Goal: Transaction & Acquisition: Purchase product/service

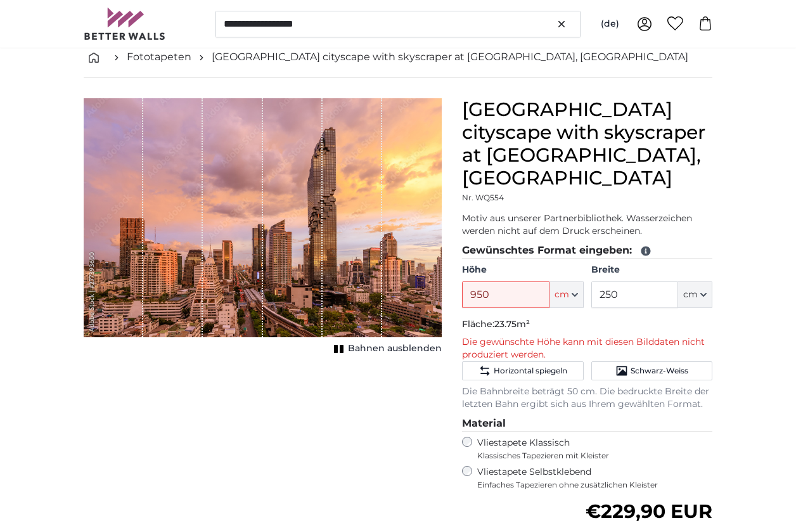
scroll to position [65, 0]
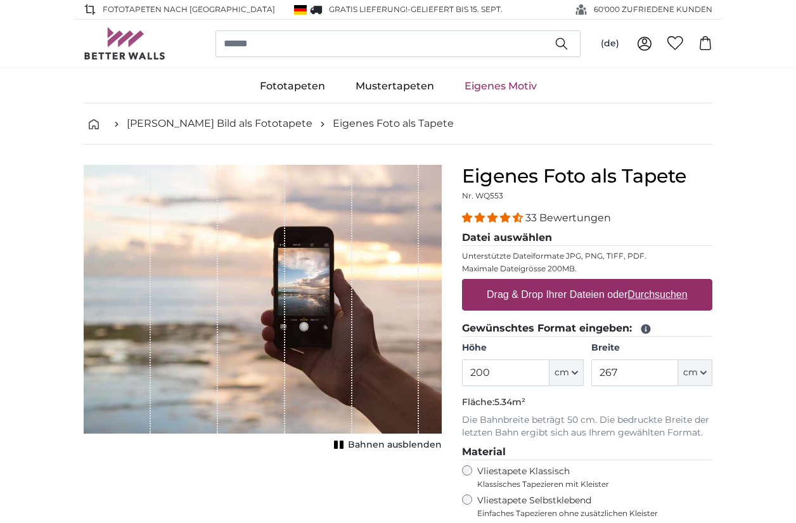
drag, startPoint x: 518, startPoint y: 376, endPoint x: 426, endPoint y: 357, distance: 93.7
click at [430, 360] on product-detail "Abbrechen Bild zuschneiden Bahnen ausblenden Eigenes Foto als Tapete Nr. WQ553 …" at bounding box center [397, 439] width 649 height 591
type input "950"
click at [630, 374] on input "267" at bounding box center [634, 372] width 87 height 27
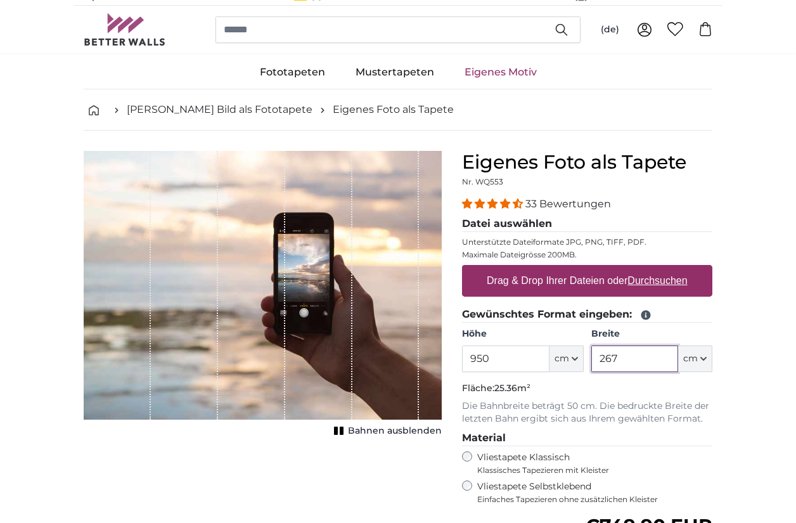
scroll to position [18, 0]
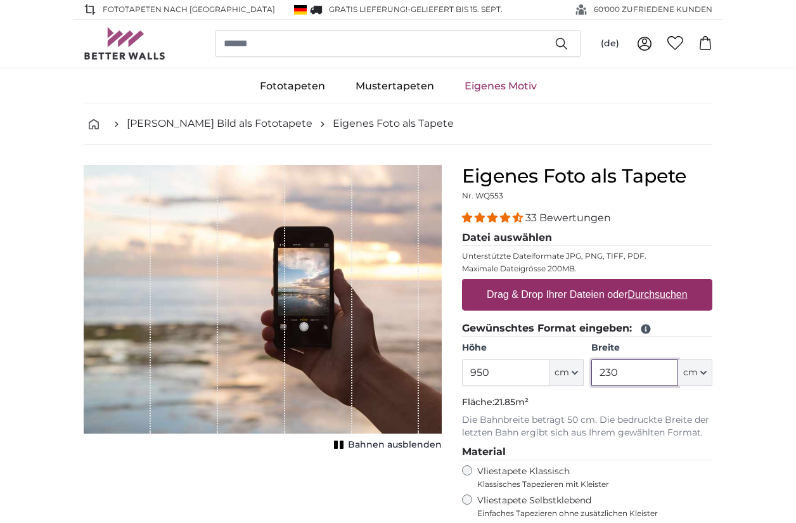
type input "230"
click at [655, 295] on u "Durchsuchen" at bounding box center [658, 294] width 60 height 11
click at [655, 283] on input "Drag & Drop Ihrer Dateien oder Durchsuchen" at bounding box center [587, 281] width 250 height 4
type input "**********"
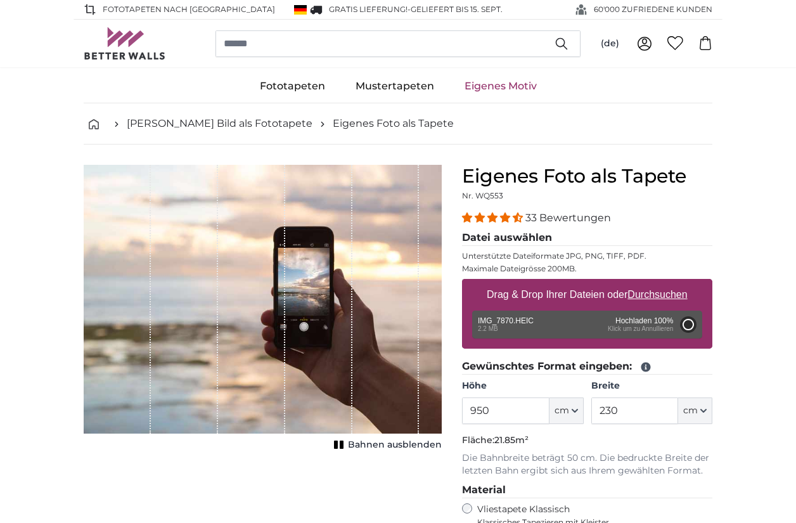
type input "200"
type input "150"
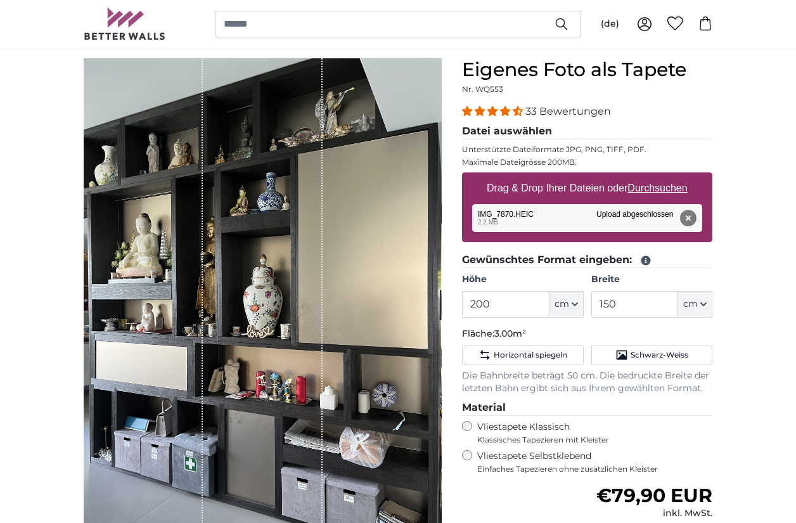
scroll to position [100, 0]
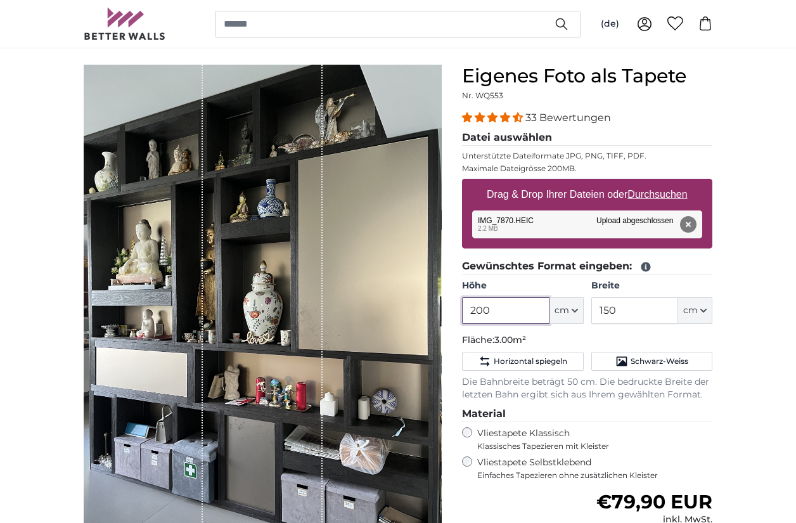
drag, startPoint x: 511, startPoint y: 314, endPoint x: 436, endPoint y: 298, distance: 76.4
click at [439, 300] on product-detail "Abbrechen Bild zuschneiden Bahnen ausblenden Eigenes Foto als Tapete Nr. WQ553 …" at bounding box center [397, 370] width 649 height 653
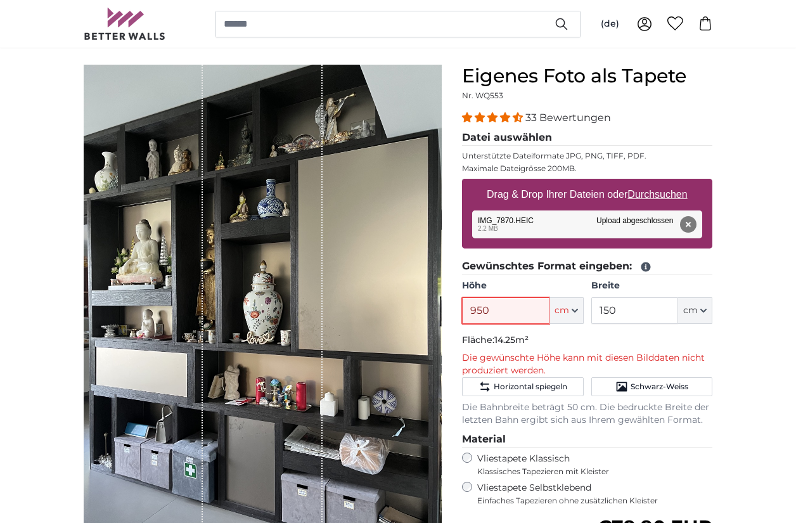
type input "950"
click at [628, 315] on input "150" at bounding box center [634, 310] width 87 height 27
type input "1"
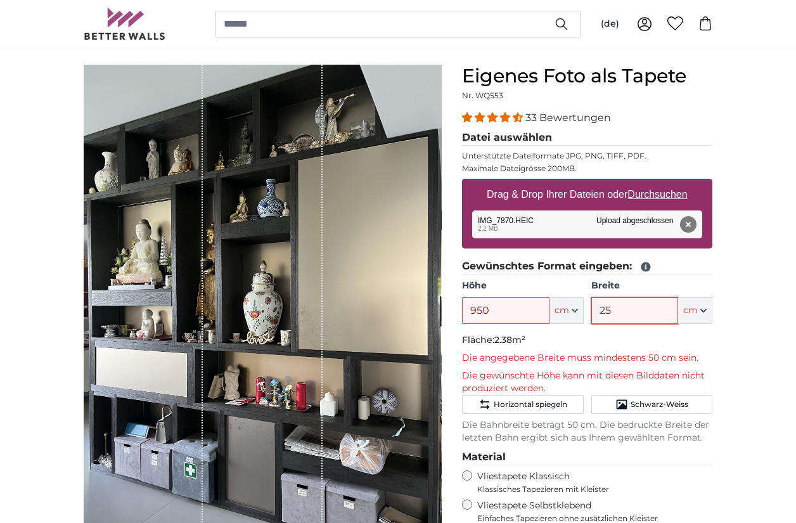
type input "2"
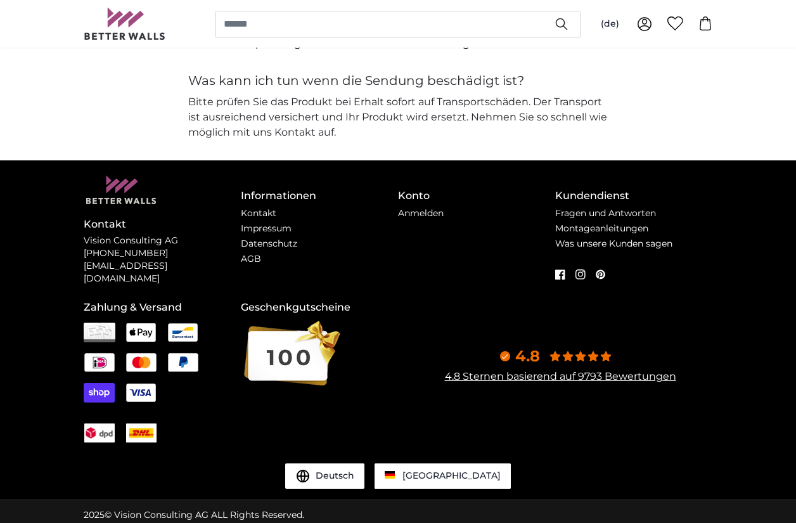
scroll to position [3333, 0]
